Goal: Share content

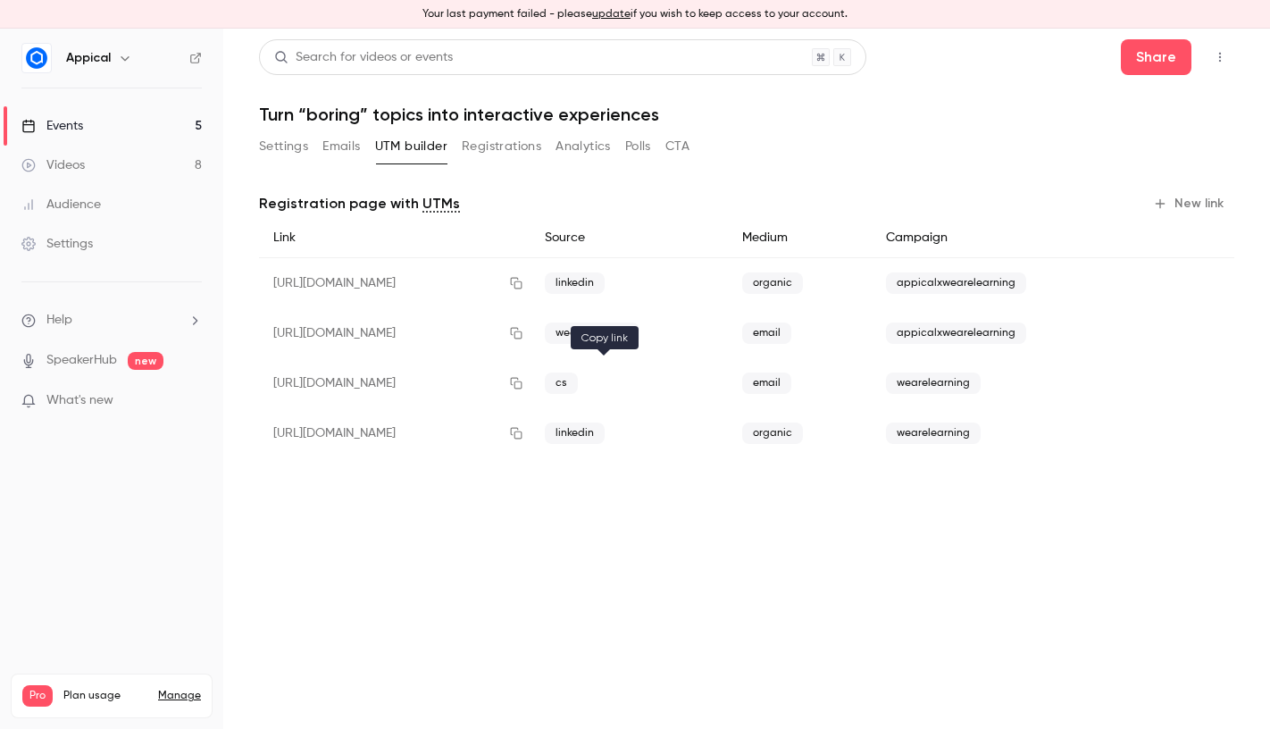
click at [523, 385] on icon "button" at bounding box center [516, 383] width 14 height 13
click at [521, 338] on icon "button" at bounding box center [516, 334] width 12 height 12
click at [523, 381] on icon "button" at bounding box center [516, 383] width 14 height 13
click at [521, 331] on icon "button" at bounding box center [516, 334] width 12 height 12
click at [523, 283] on icon "button" at bounding box center [516, 283] width 14 height 13
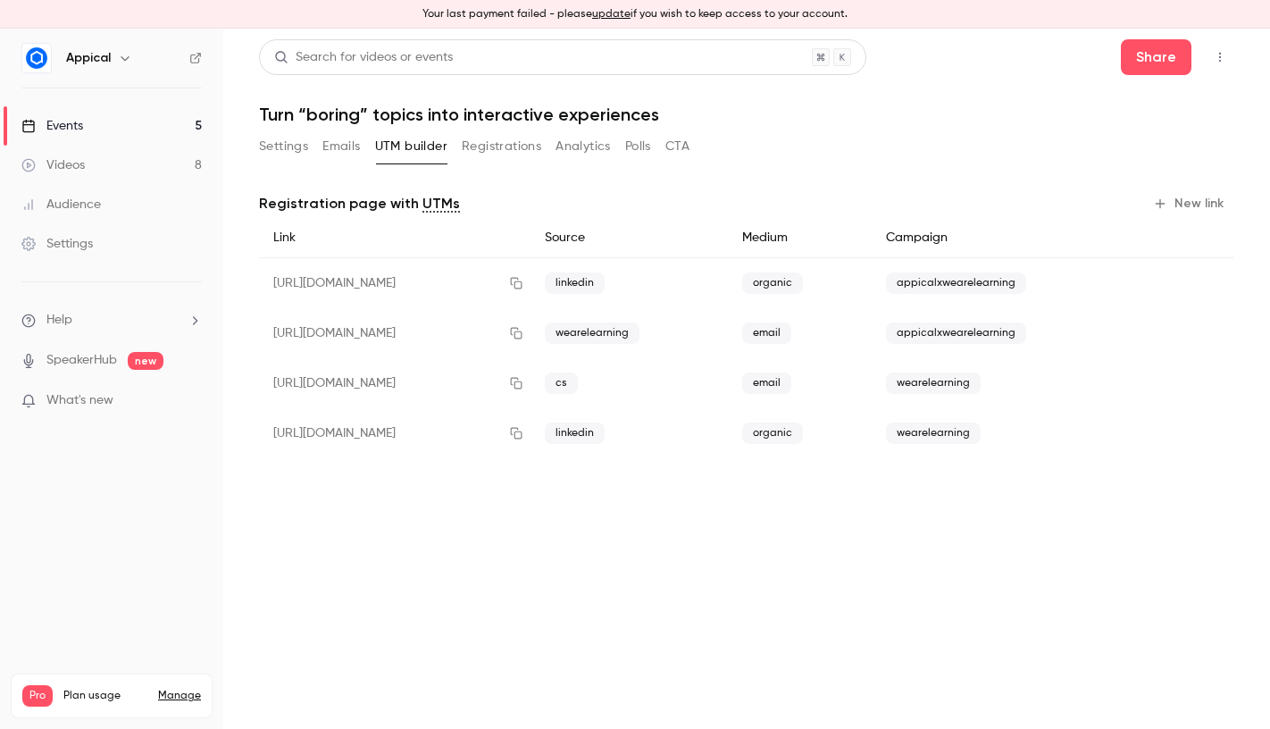
click at [273, 152] on button "Settings" at bounding box center [283, 146] width 49 height 29
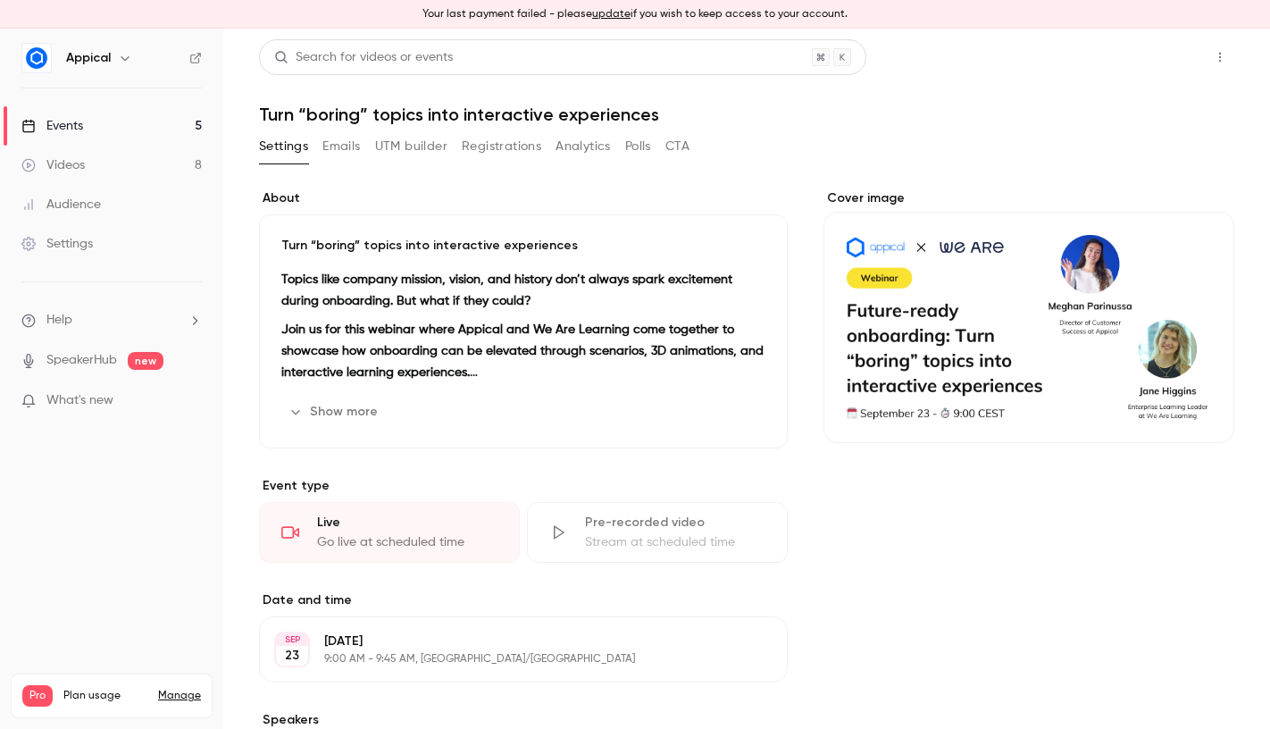
click at [1170, 59] on button "Share" at bounding box center [1156, 57] width 71 height 36
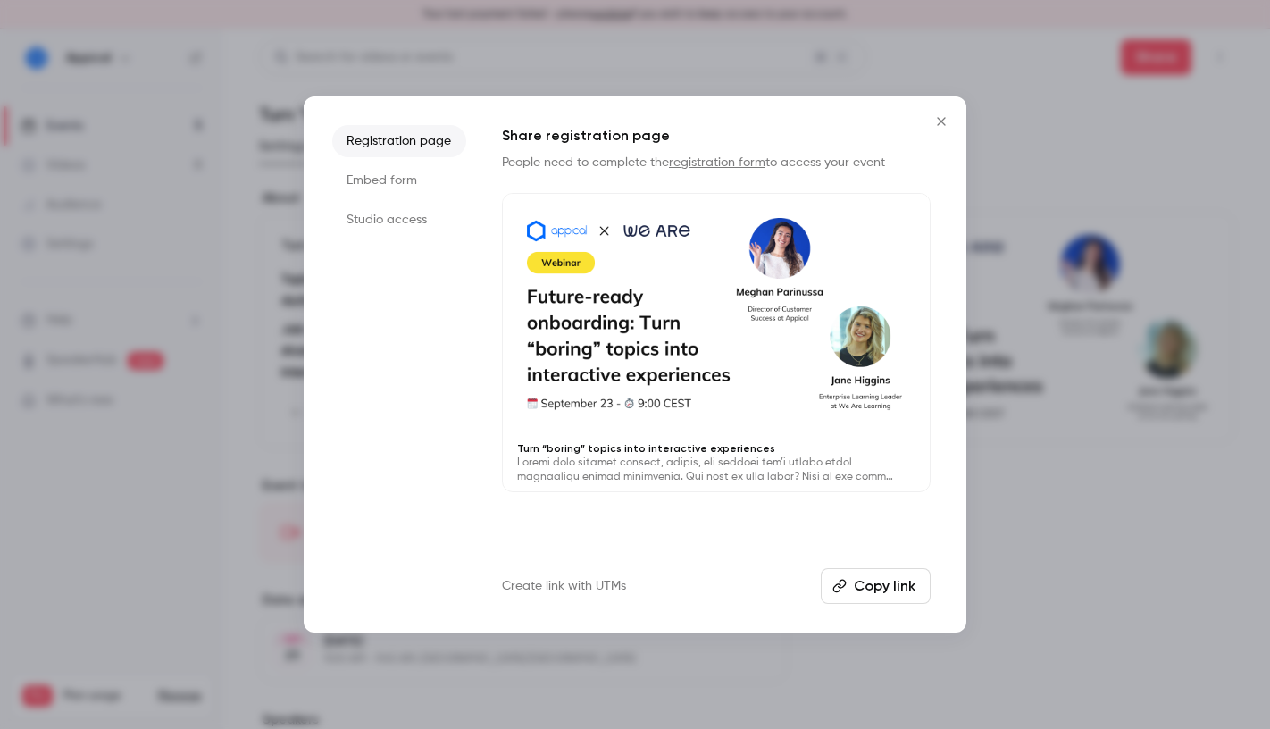
click at [897, 600] on button "Copy link" at bounding box center [876, 586] width 110 height 36
click at [938, 125] on icon "Close" at bounding box center [940, 121] width 21 height 14
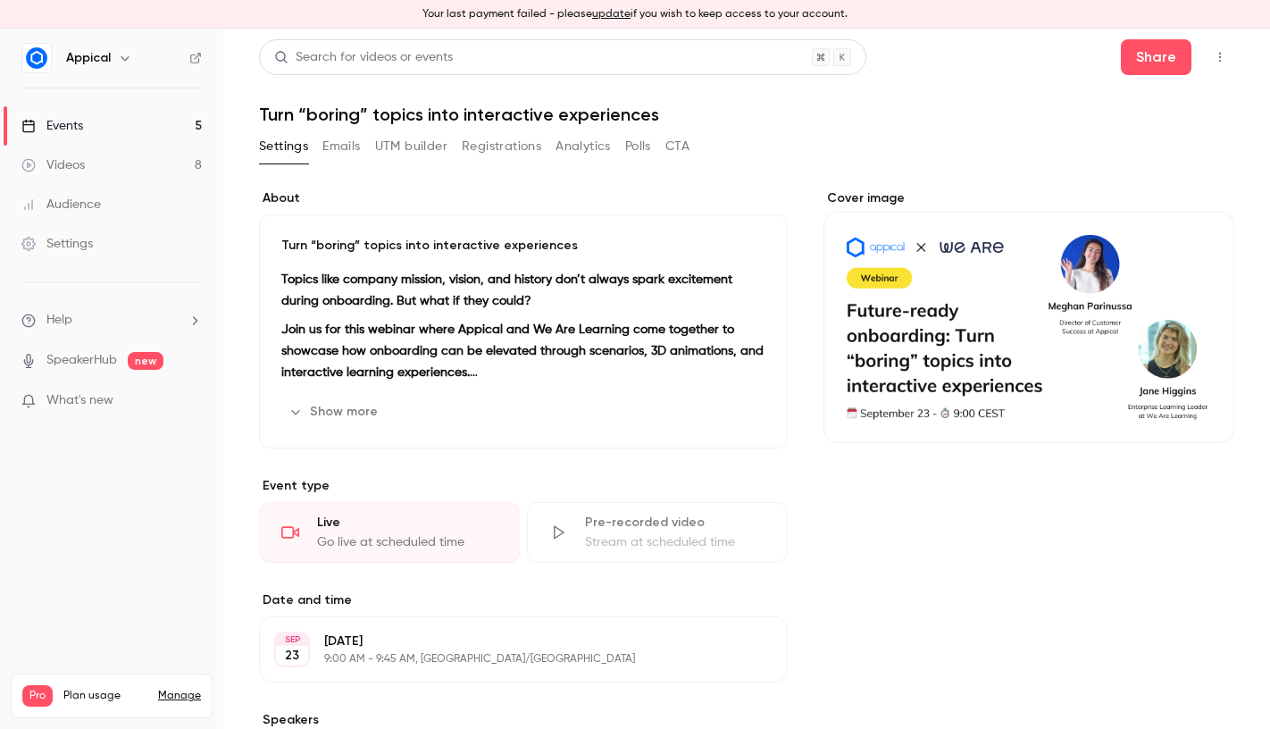
click at [396, 150] on button "UTM builder" at bounding box center [411, 146] width 72 height 29
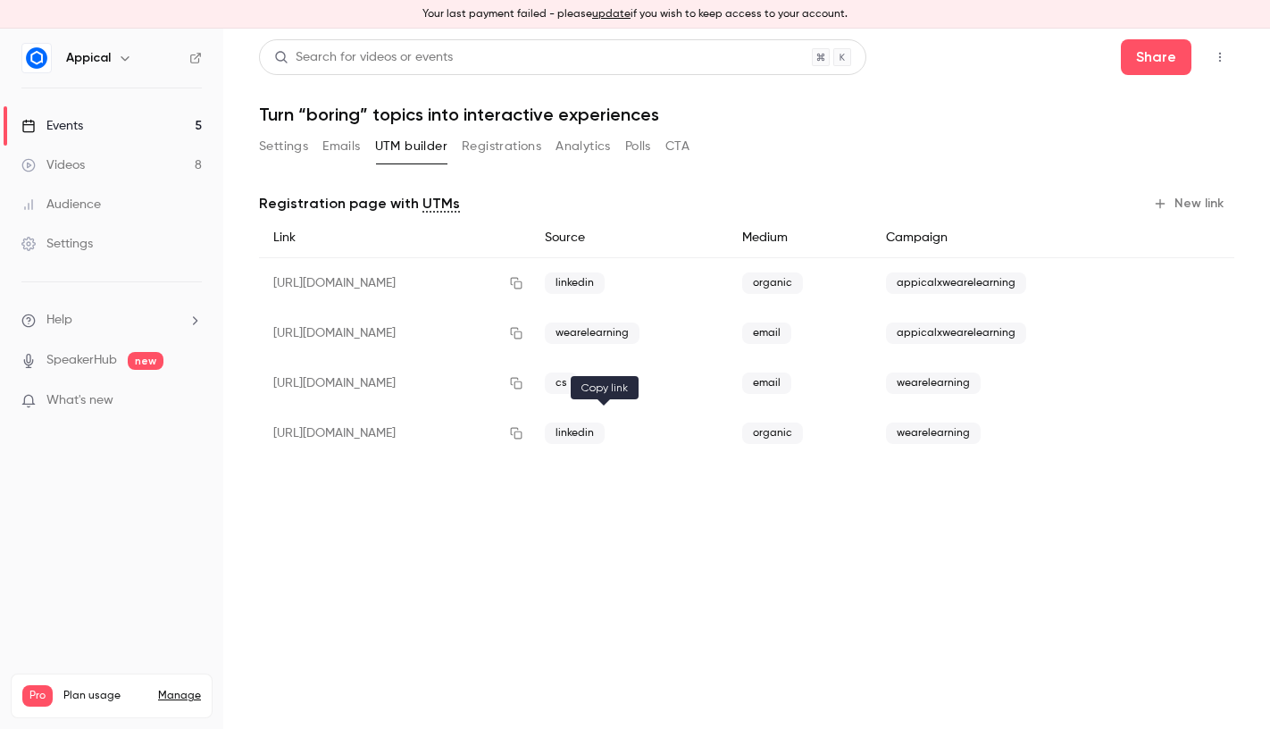
click at [523, 430] on icon "button" at bounding box center [516, 433] width 14 height 13
